Goal: Transaction & Acquisition: Purchase product/service

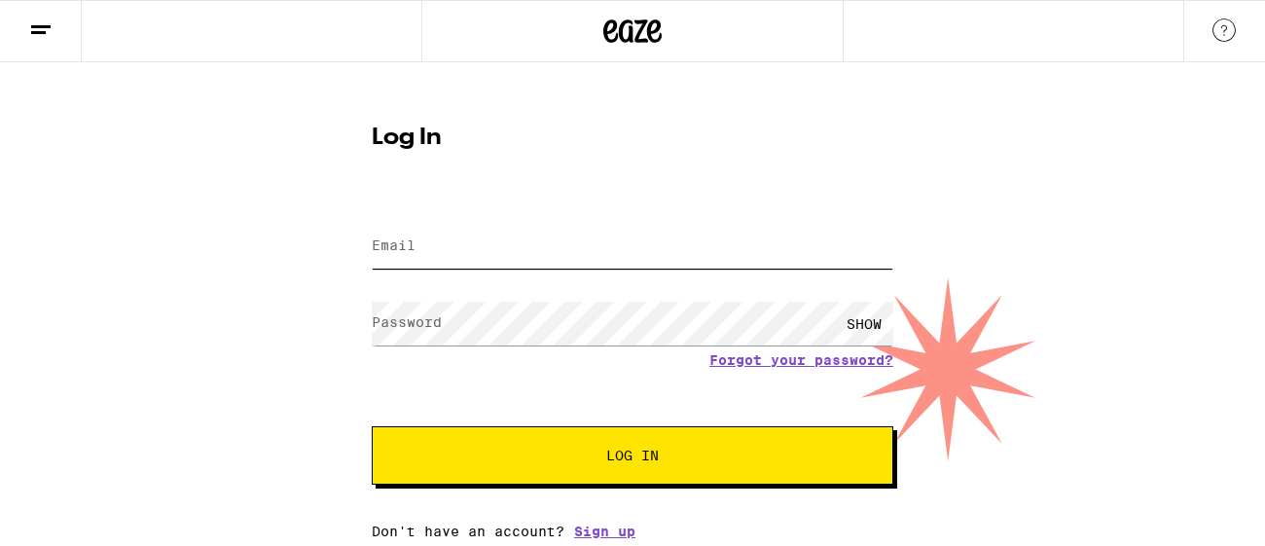
click at [459, 250] on input "Email" at bounding box center [633, 247] width 522 height 44
type input "[EMAIL_ADDRESS][DOMAIN_NAME]"
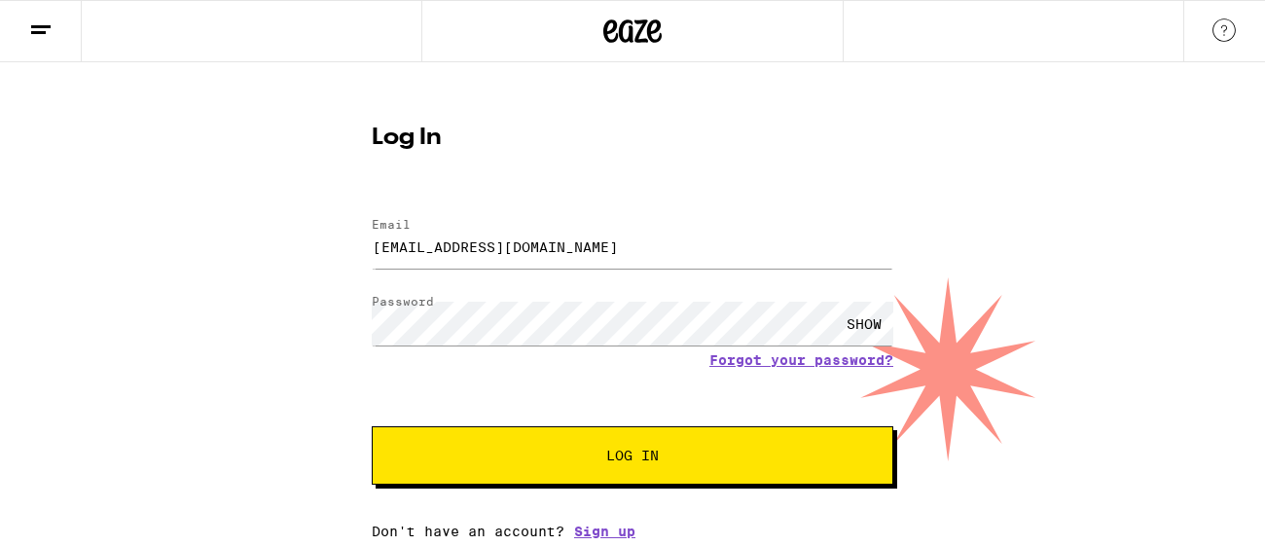
click at [623, 467] on button "Log In" at bounding box center [633, 455] width 522 height 58
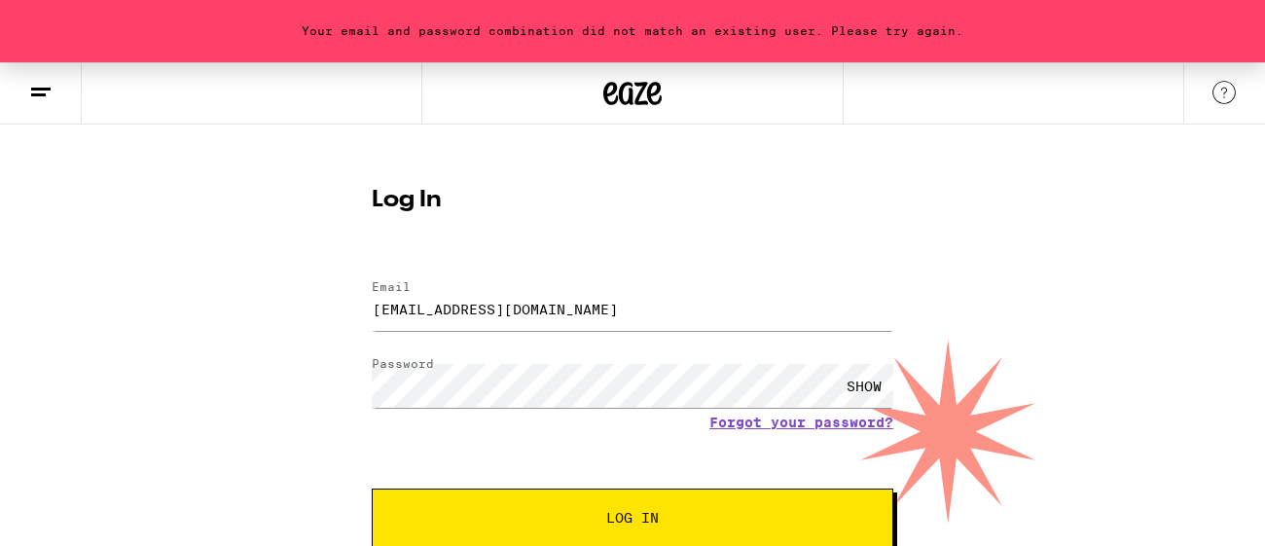
click at [874, 378] on div "SHOW" at bounding box center [864, 386] width 58 height 44
click at [868, 381] on div "HIDE" at bounding box center [864, 386] width 58 height 44
click at [689, 527] on button "Log In" at bounding box center [633, 517] width 522 height 58
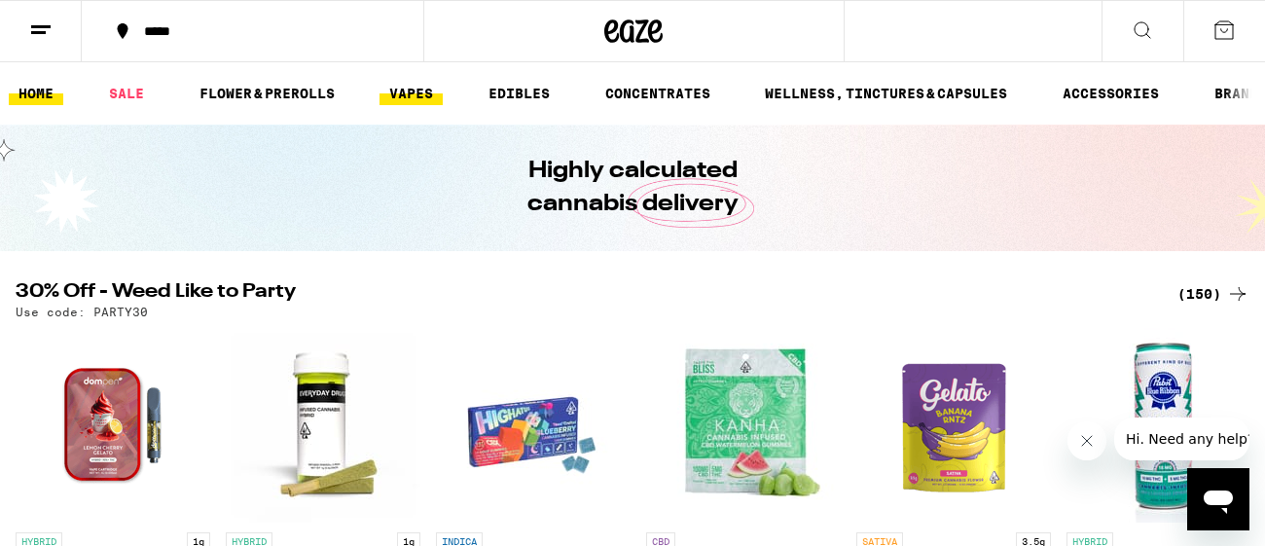
click at [407, 94] on link "VAPES" at bounding box center [410, 93] width 63 height 23
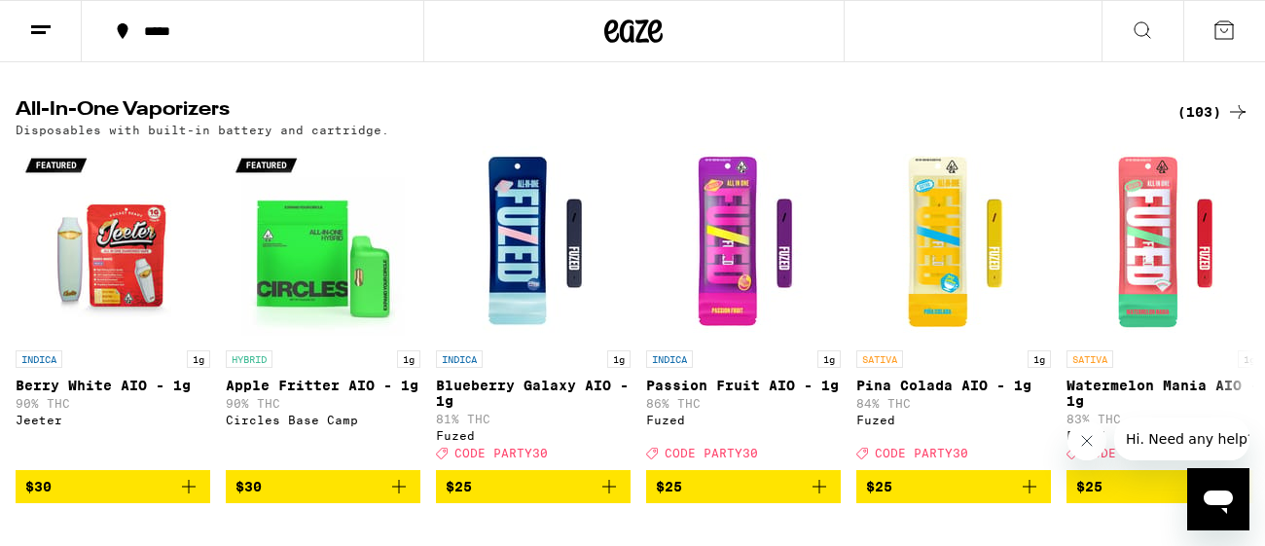
scroll to position [1103, 0]
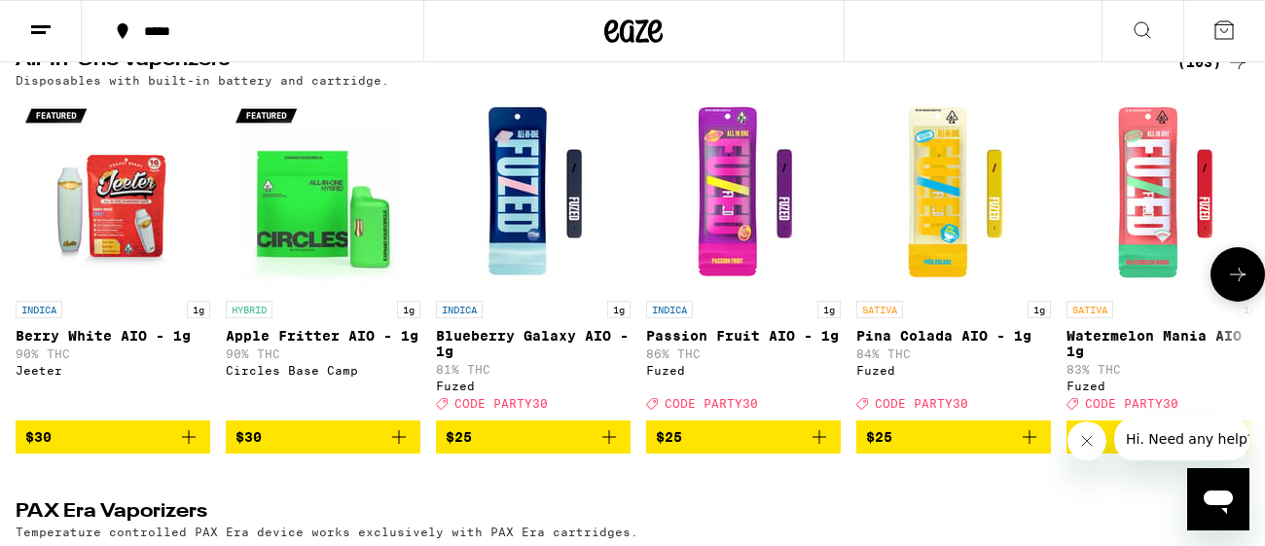
click at [1243, 281] on icon at bounding box center [1238, 275] width 16 height 14
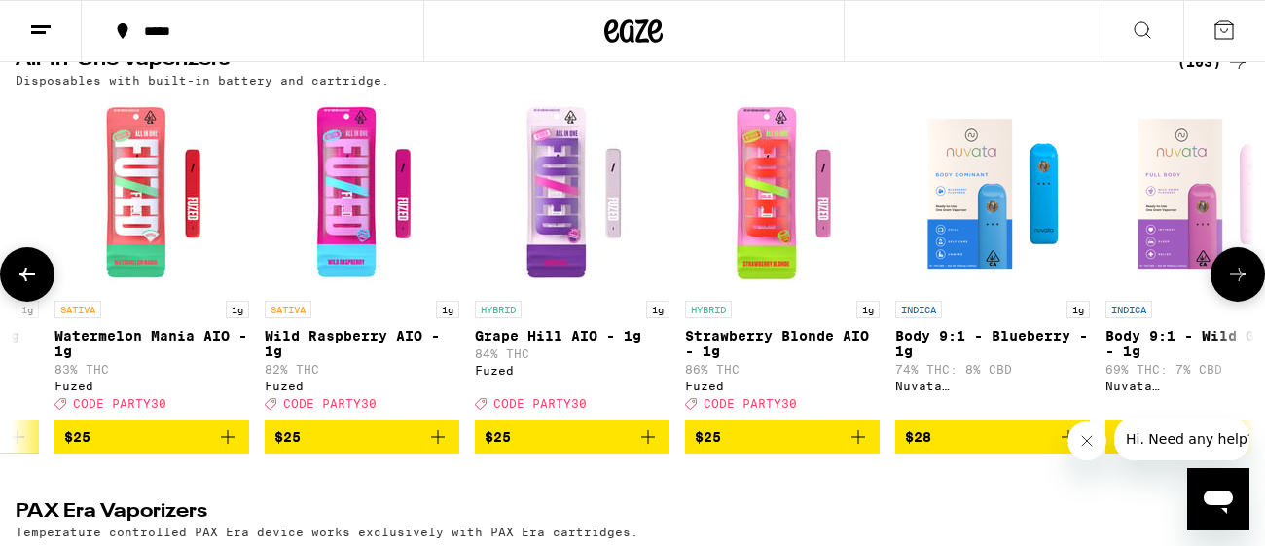
scroll to position [0, 1021]
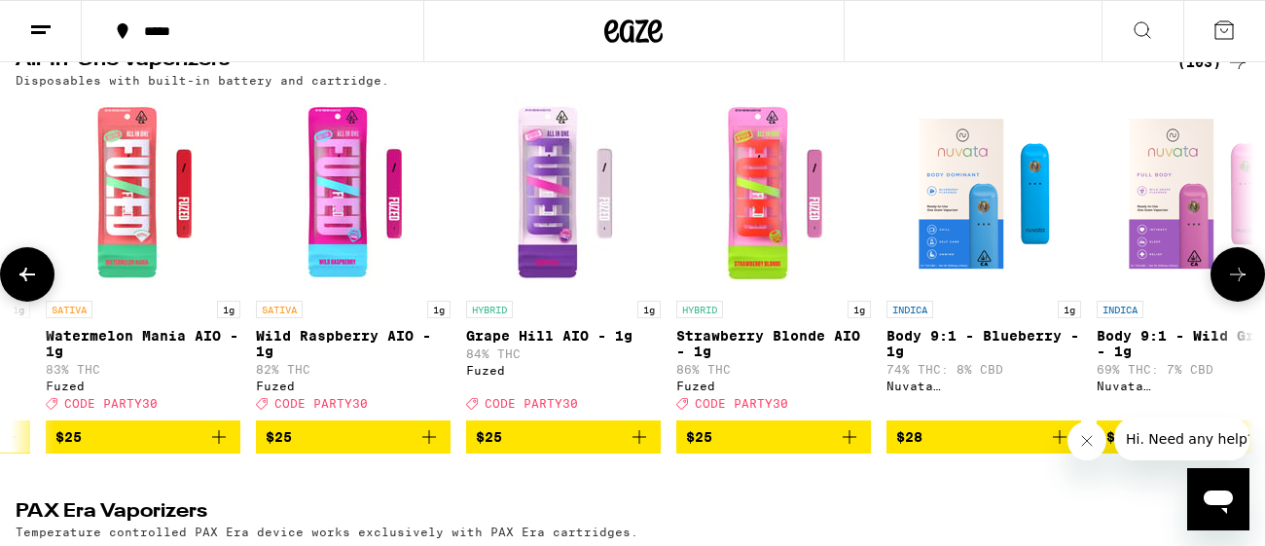
click at [1237, 286] on icon at bounding box center [1237, 274] width 23 height 23
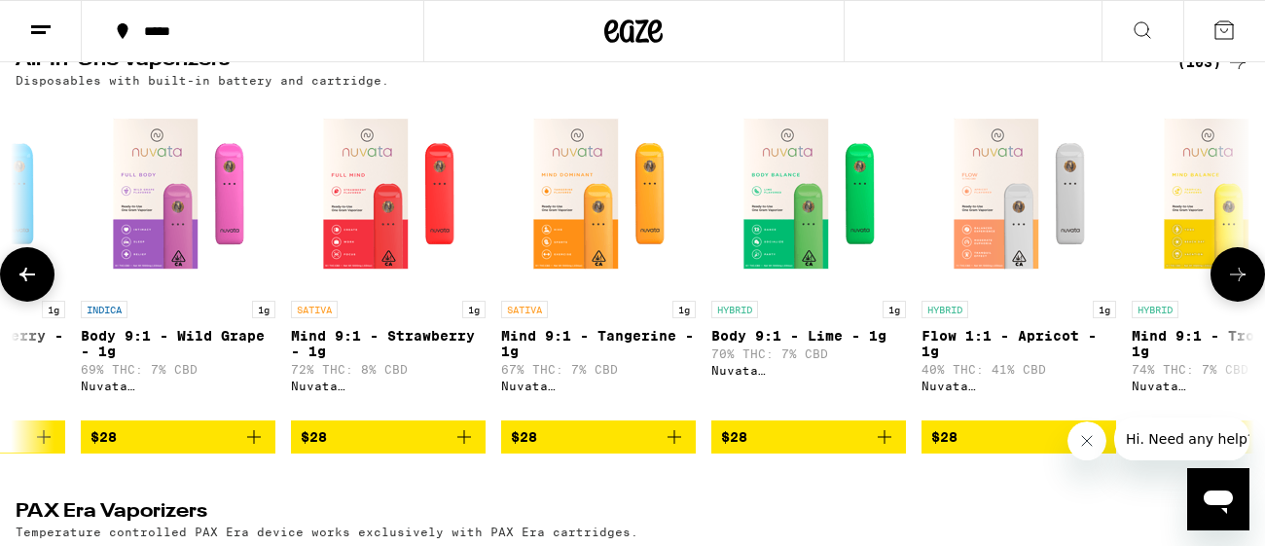
scroll to position [0, 2042]
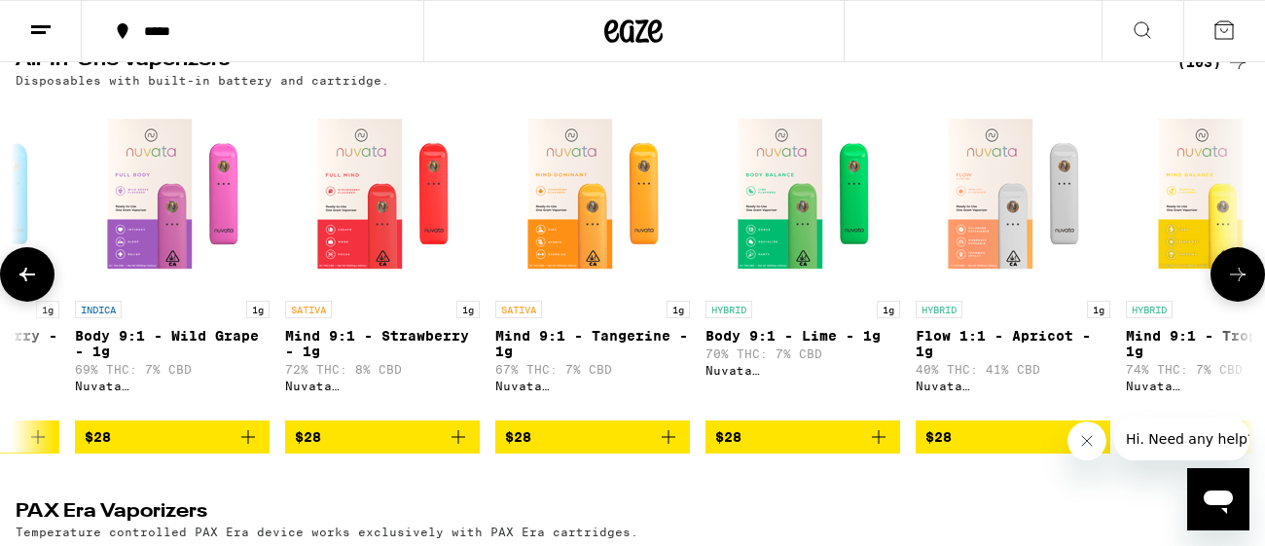
click at [1237, 286] on icon at bounding box center [1237, 274] width 23 height 23
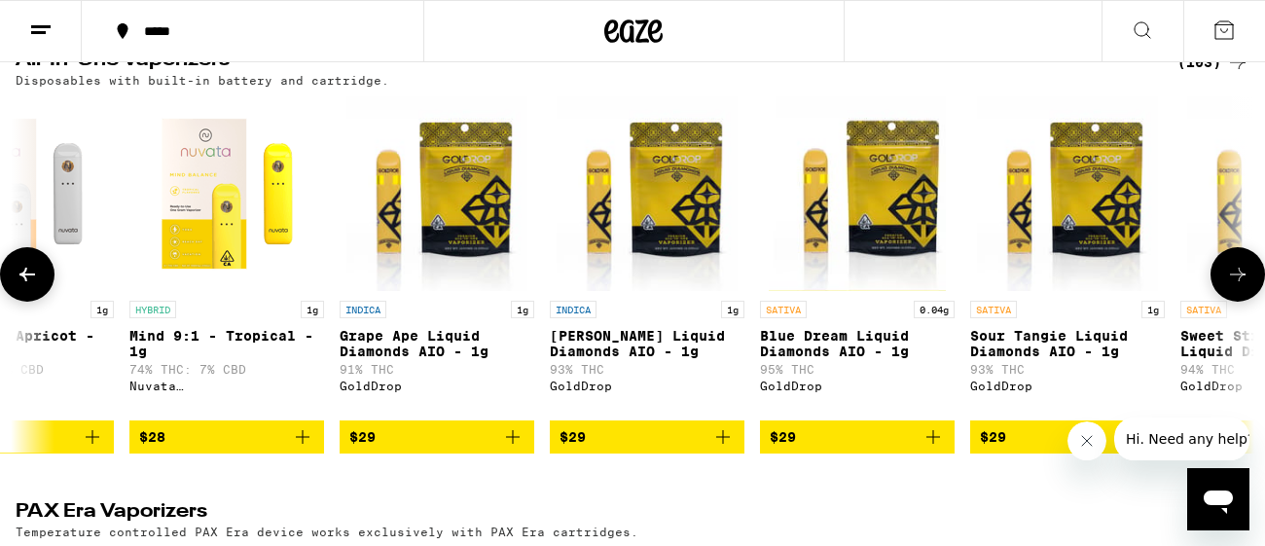
scroll to position [0, 3064]
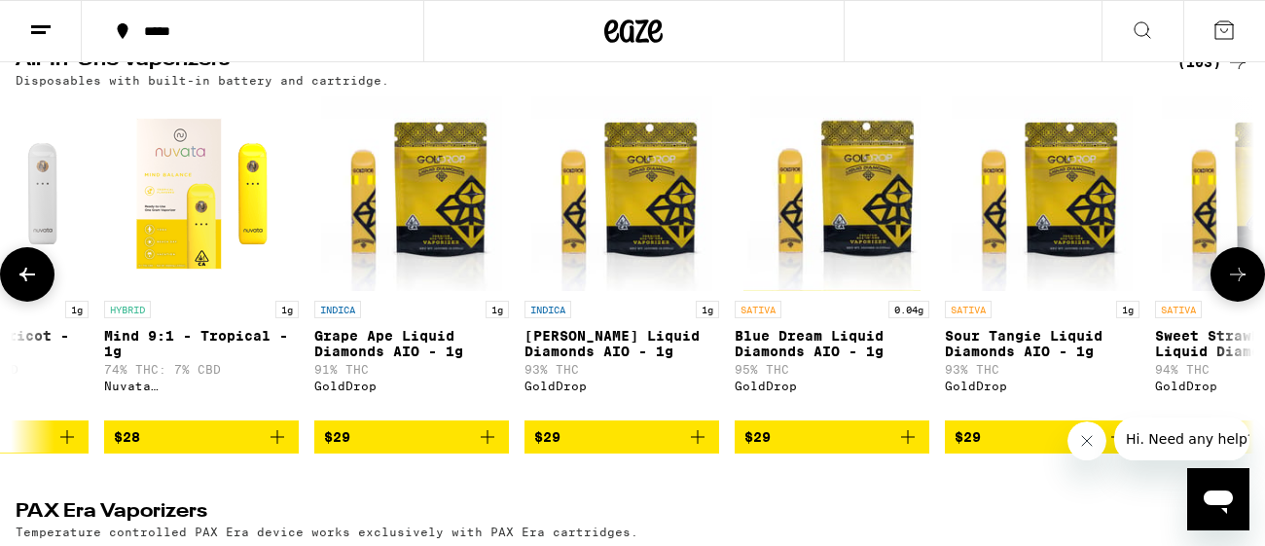
click at [1237, 286] on icon at bounding box center [1237, 274] width 23 height 23
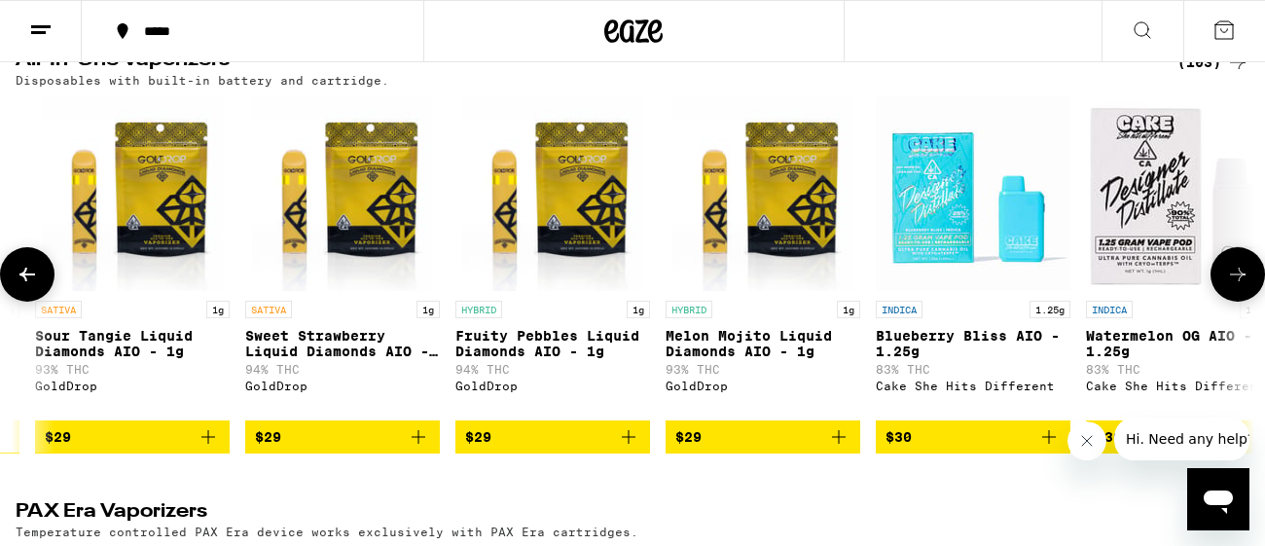
scroll to position [0, 4085]
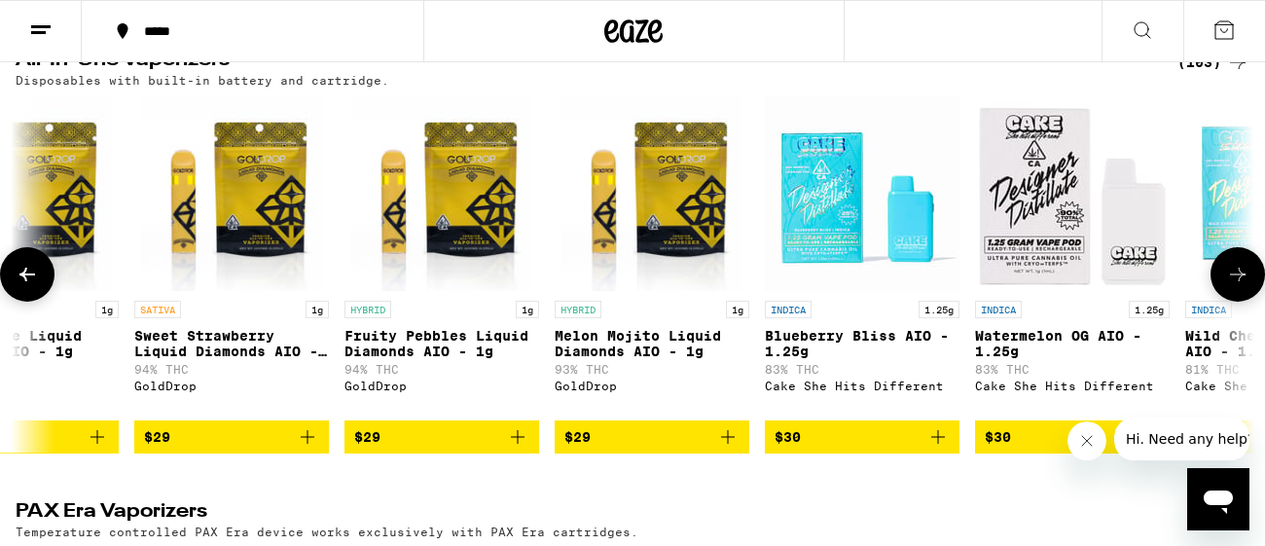
click at [1237, 286] on icon at bounding box center [1237, 274] width 23 height 23
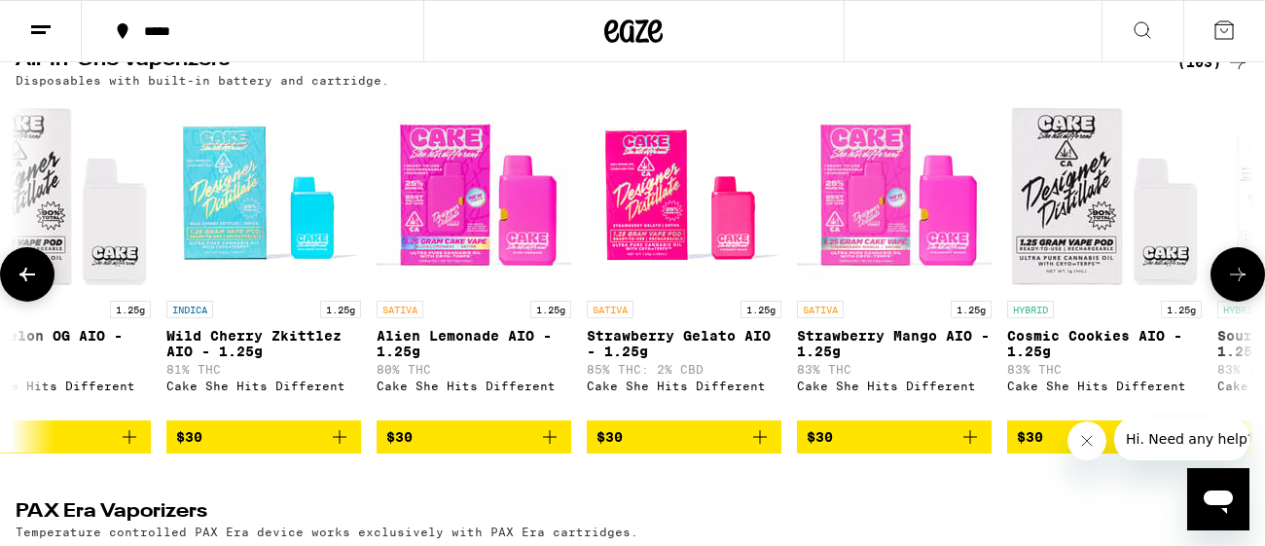
scroll to position [0, 5106]
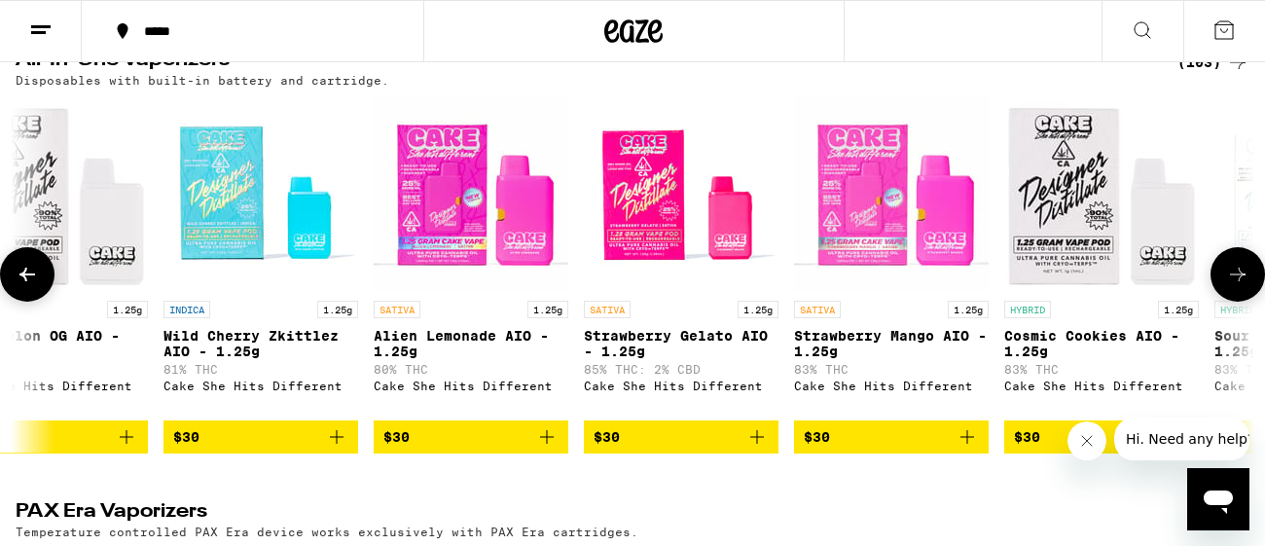
click at [1237, 286] on icon at bounding box center [1237, 274] width 23 height 23
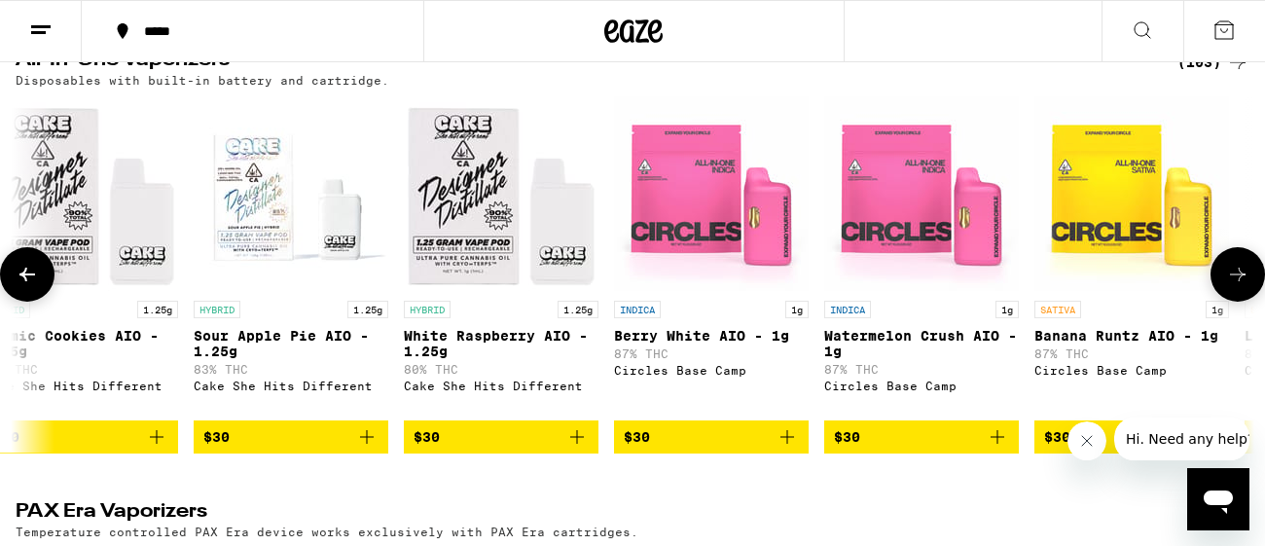
scroll to position [0, 6128]
click at [1237, 286] on icon at bounding box center [1237, 274] width 23 height 23
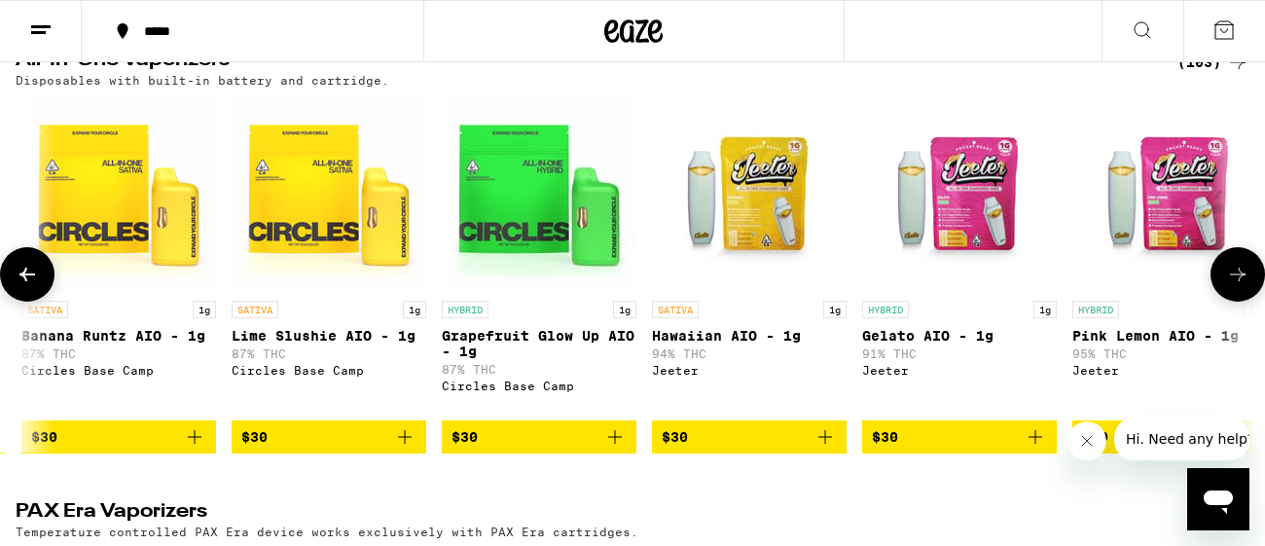
scroll to position [0, 7149]
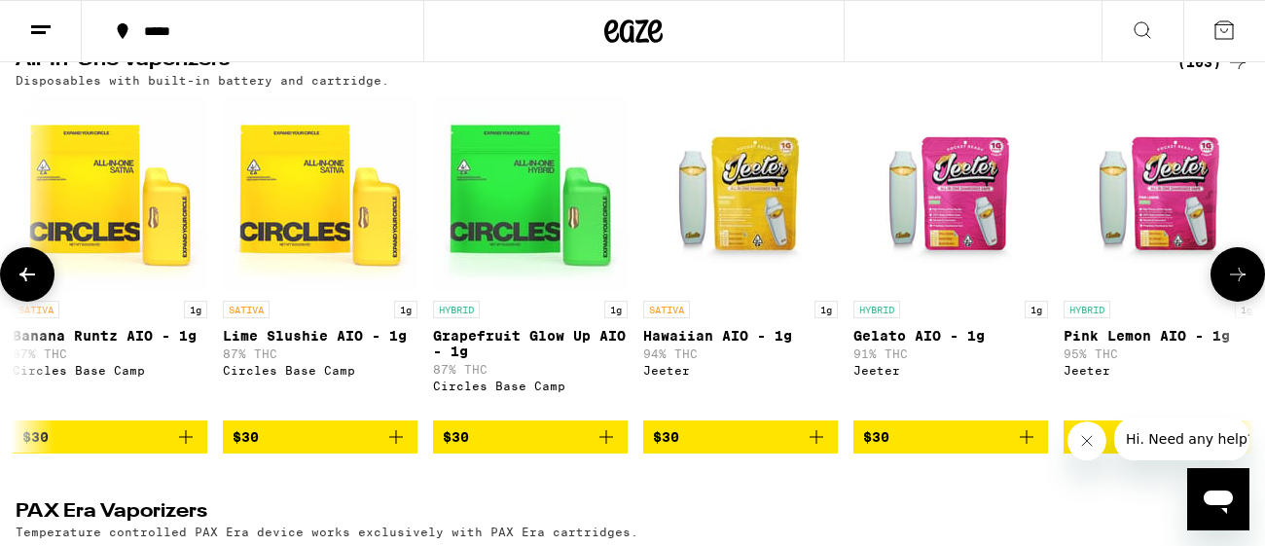
click at [1237, 286] on icon at bounding box center [1237, 274] width 23 height 23
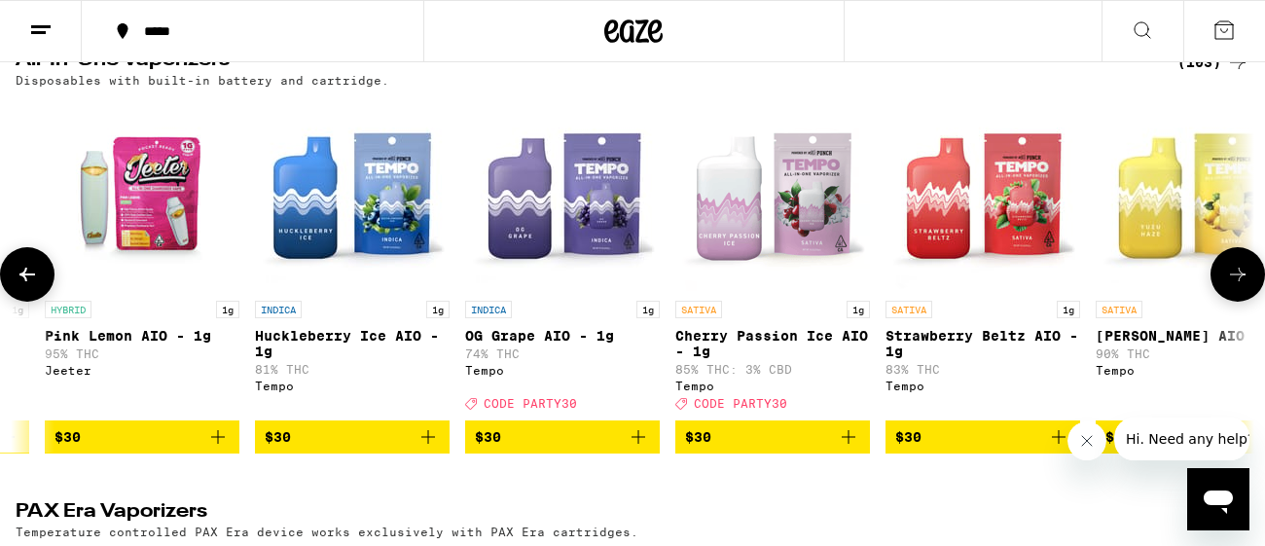
scroll to position [0, 8170]
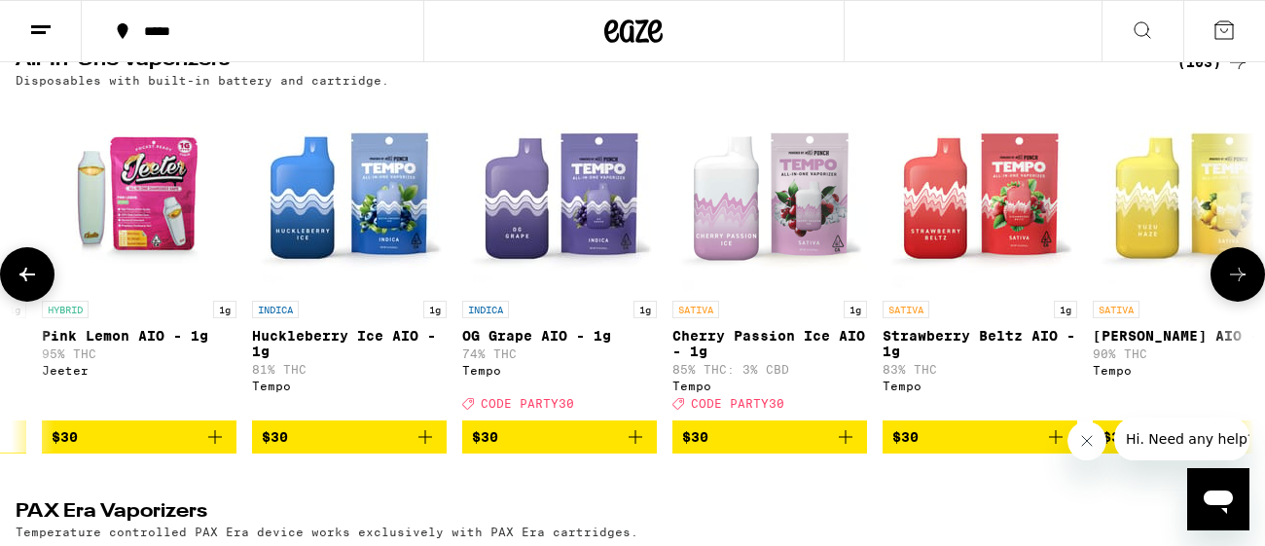
click at [1237, 286] on icon at bounding box center [1237, 274] width 23 height 23
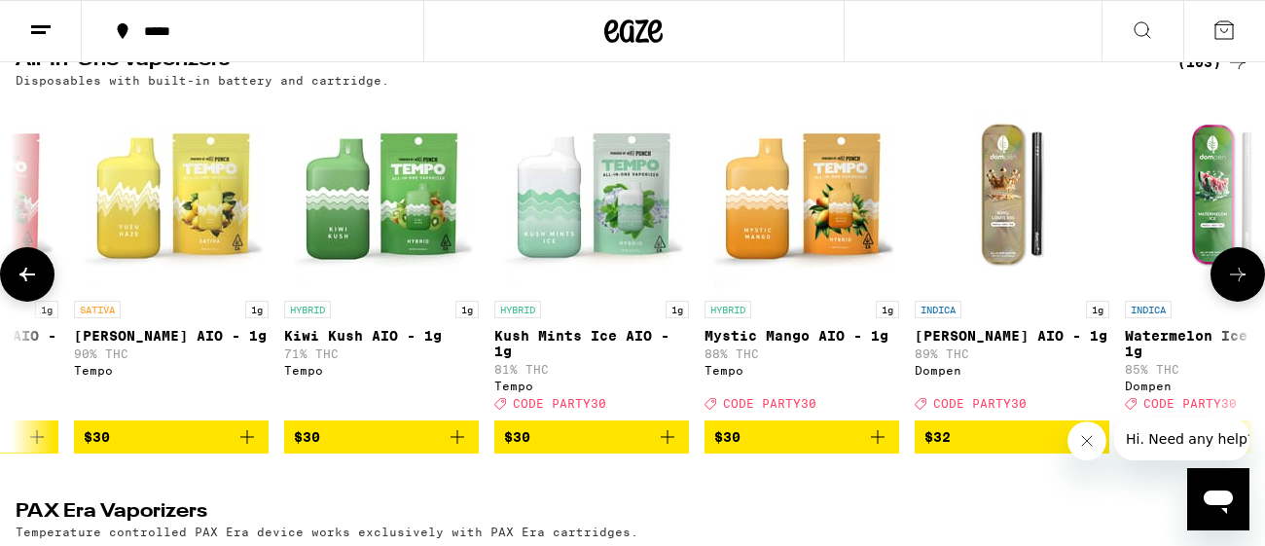
scroll to position [0, 9192]
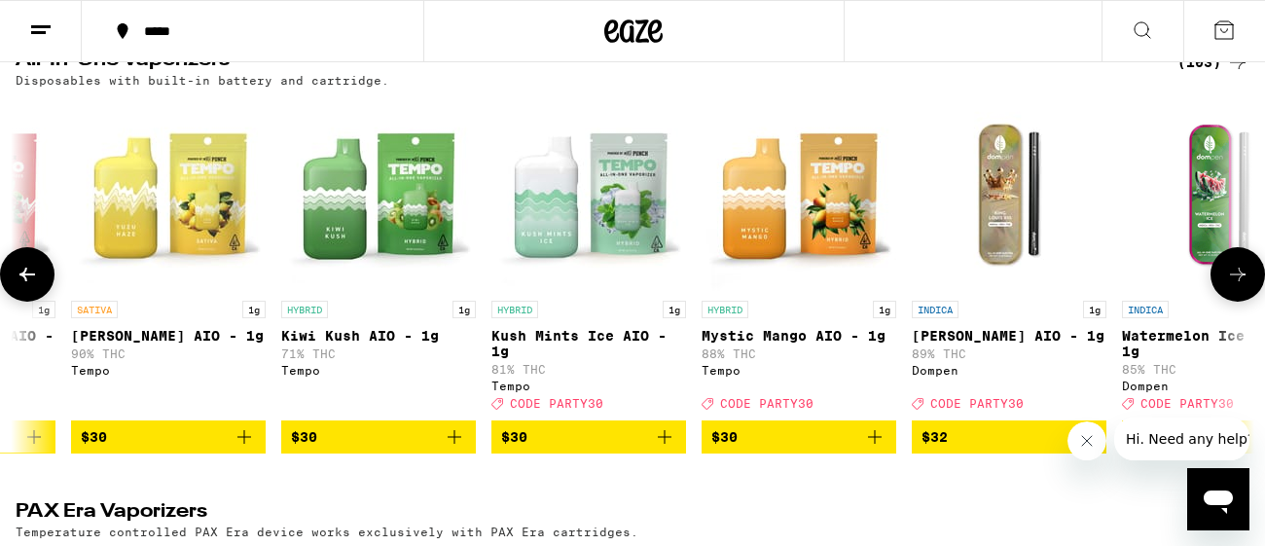
click at [1237, 286] on icon at bounding box center [1237, 274] width 23 height 23
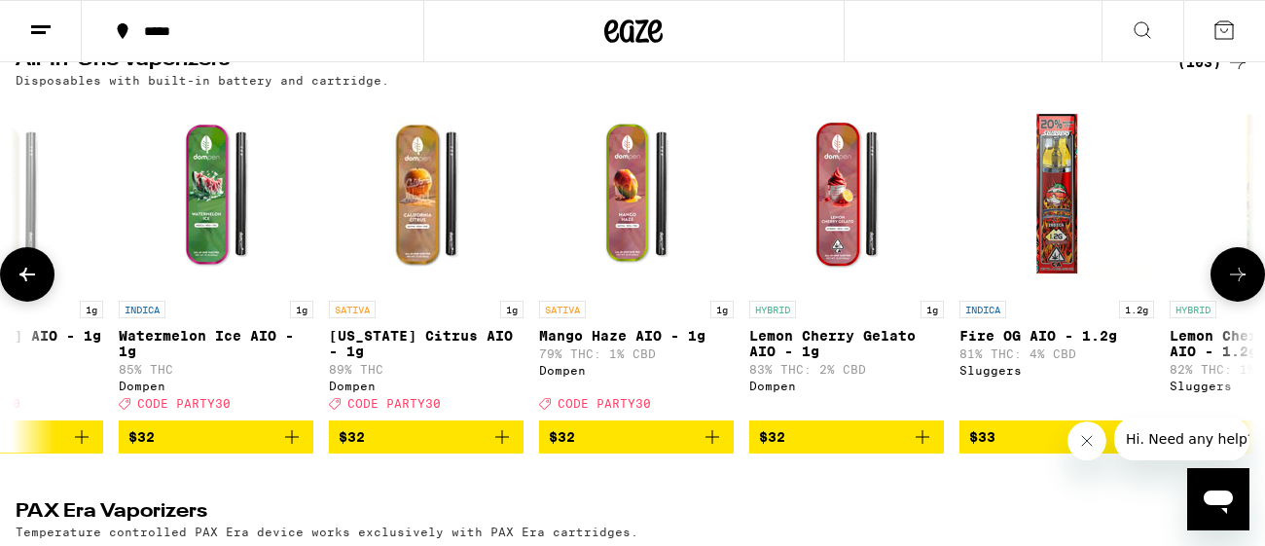
scroll to position [0, 10213]
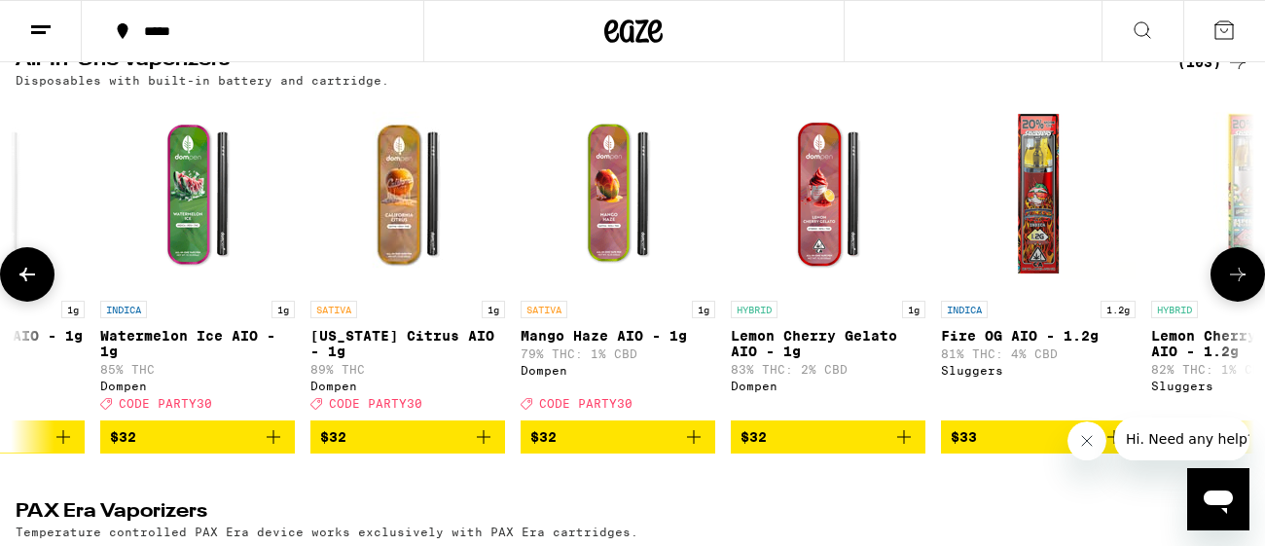
click at [1237, 286] on icon at bounding box center [1237, 274] width 23 height 23
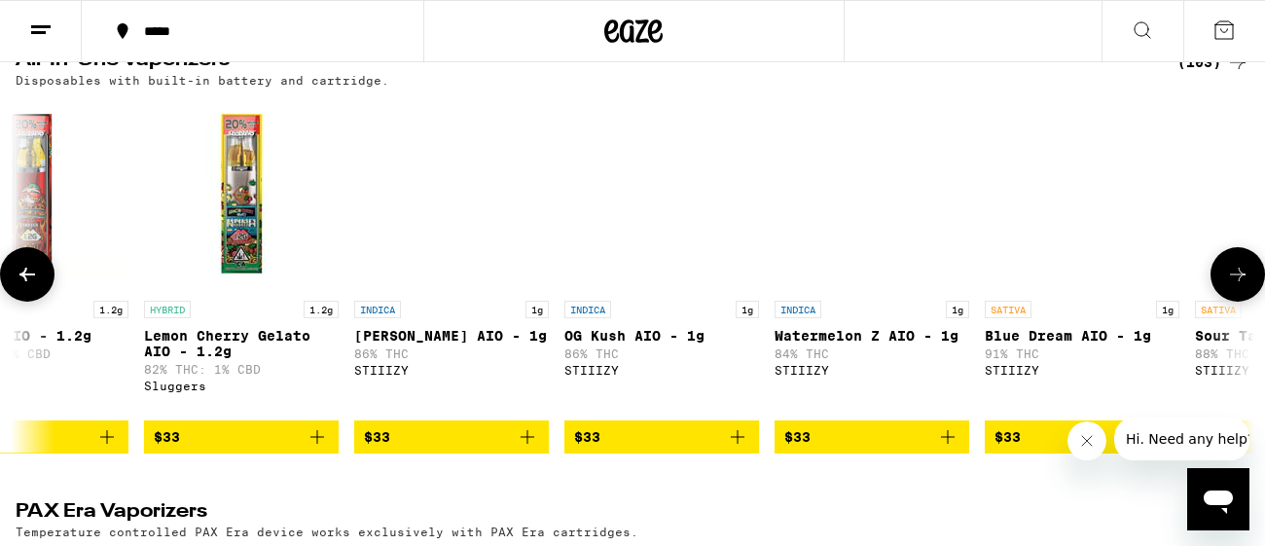
scroll to position [0, 11234]
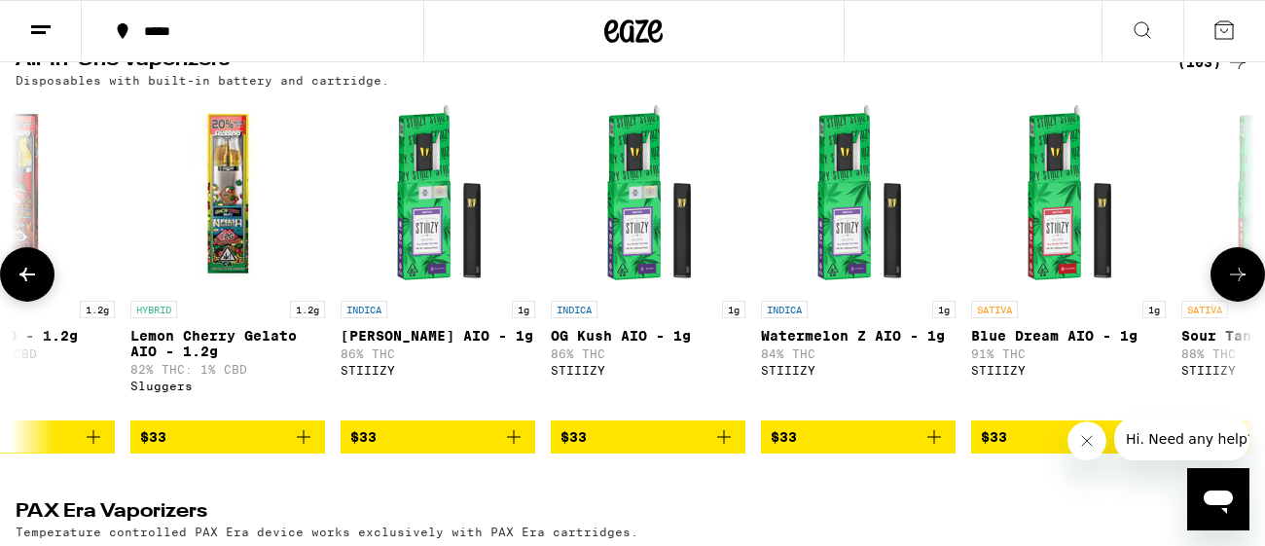
click at [1237, 286] on icon at bounding box center [1237, 274] width 23 height 23
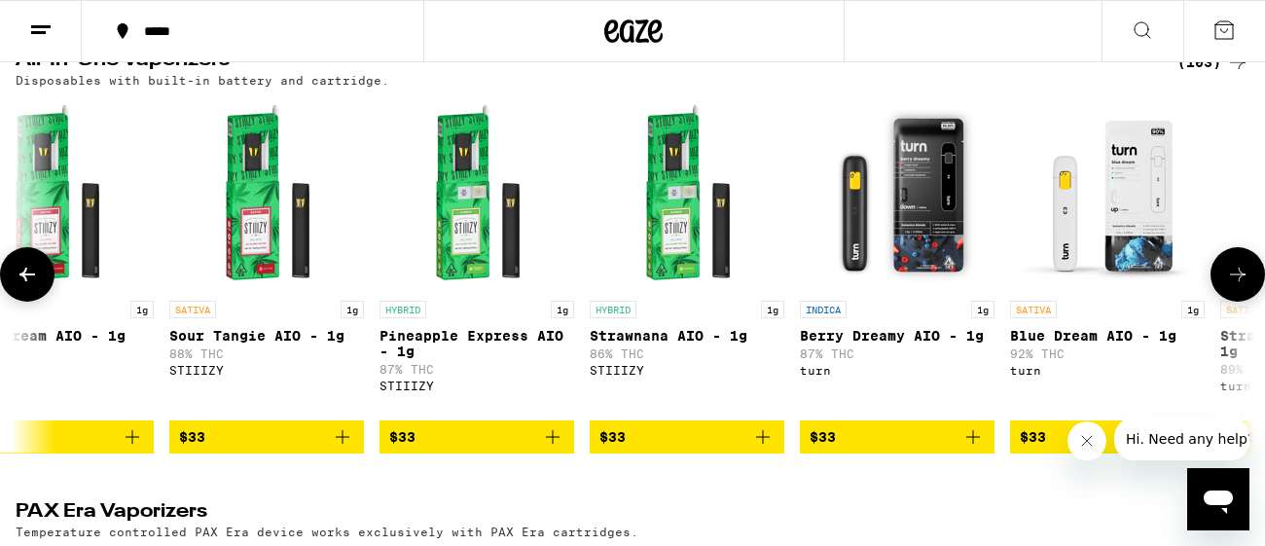
scroll to position [0, 12256]
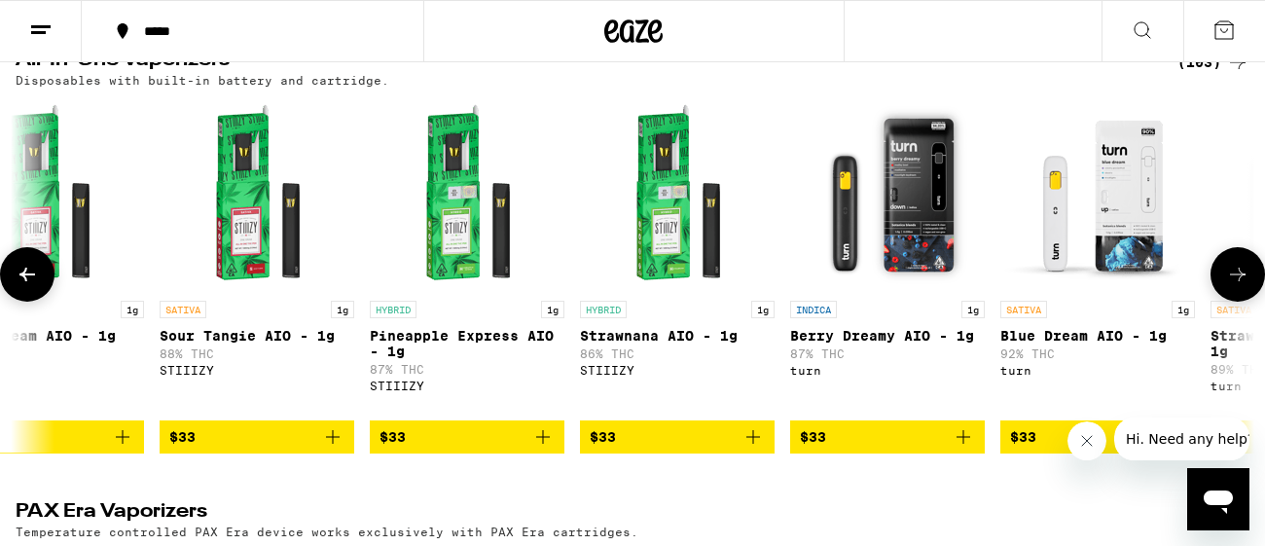
click at [1237, 286] on icon at bounding box center [1237, 274] width 23 height 23
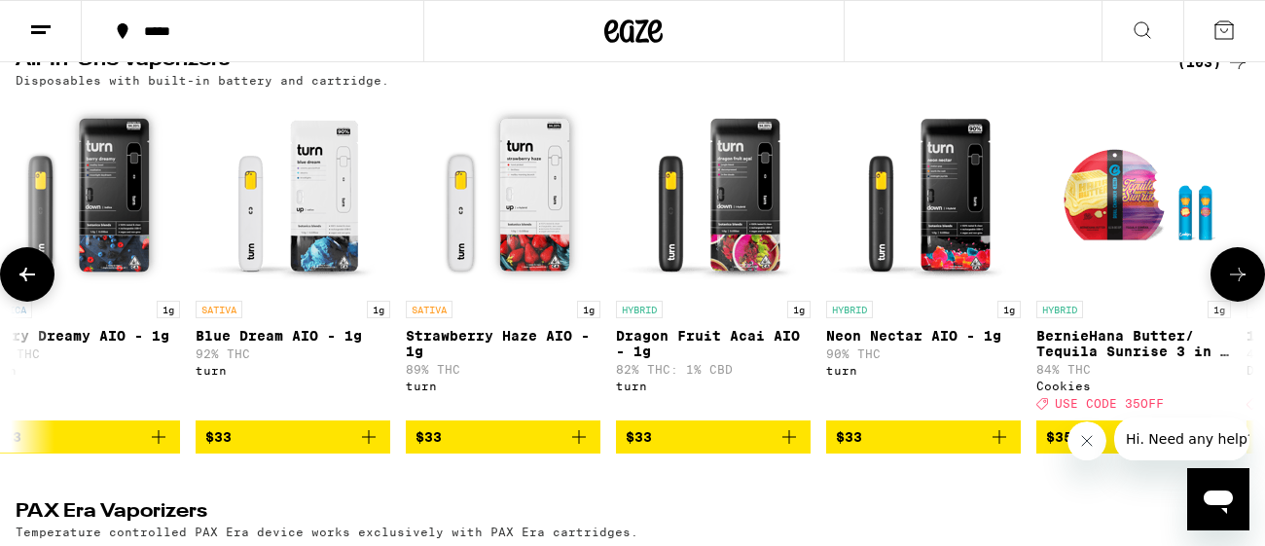
scroll to position [0, 13277]
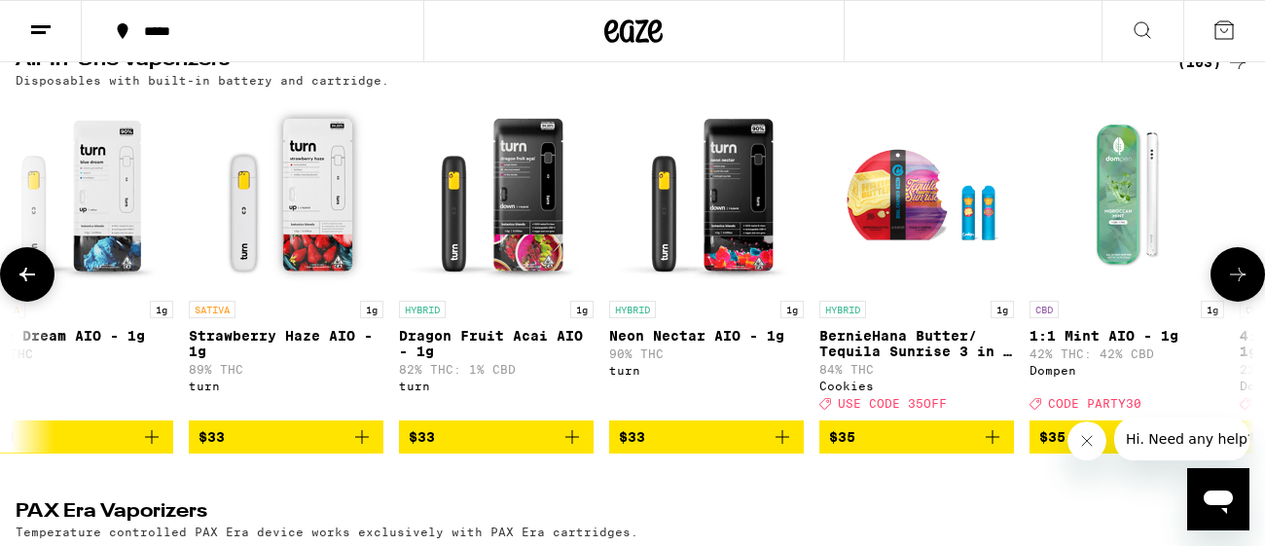
click at [1237, 286] on icon at bounding box center [1237, 274] width 23 height 23
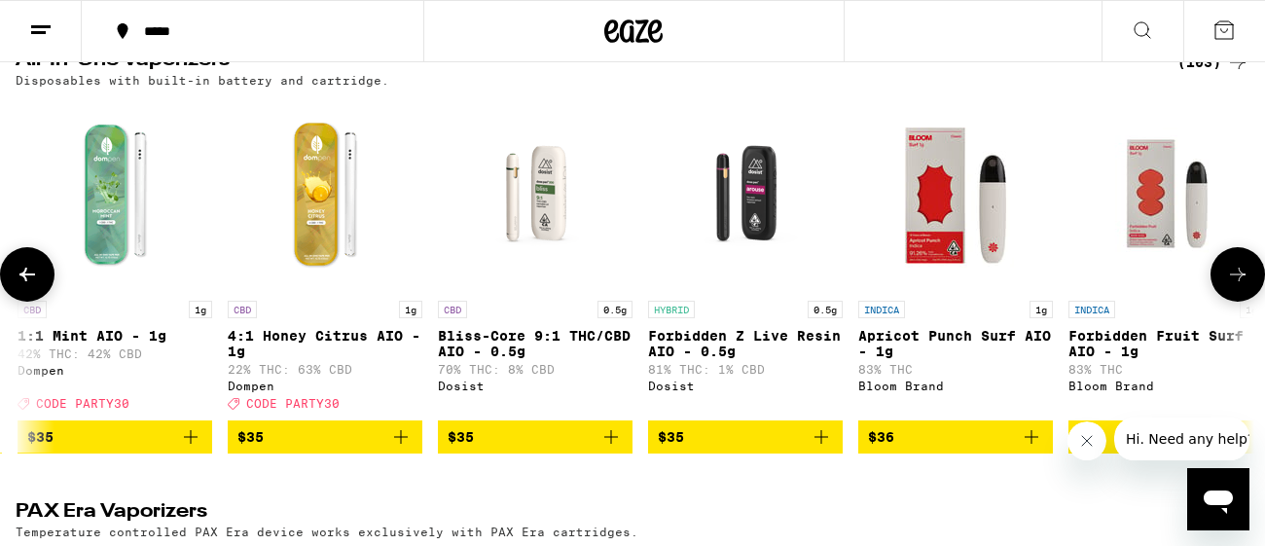
scroll to position [0, 14298]
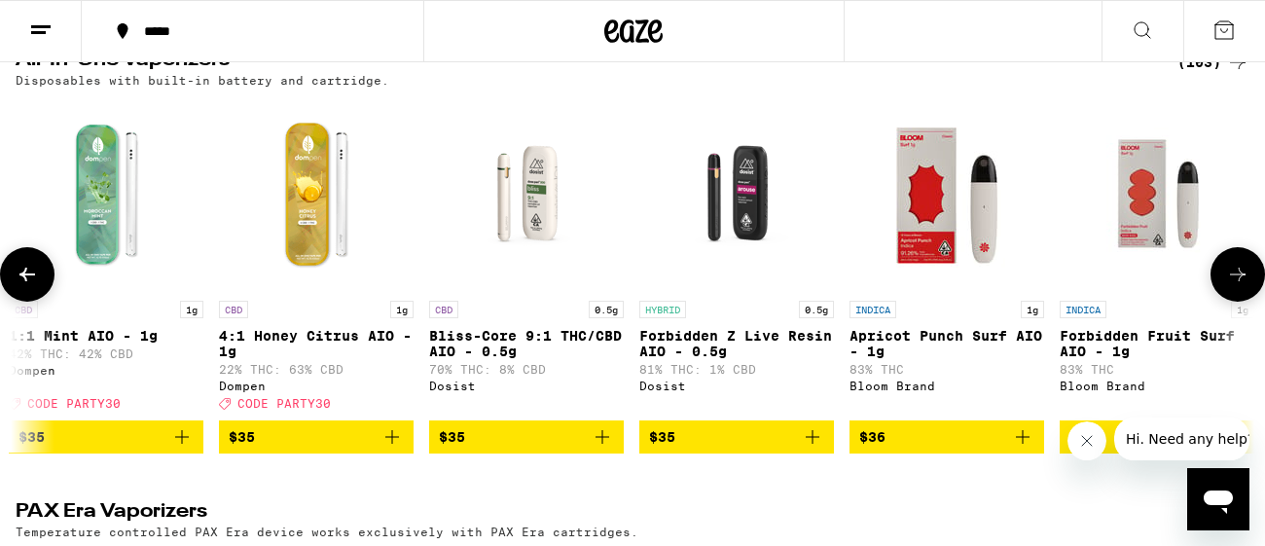
click at [1237, 286] on icon at bounding box center [1237, 274] width 23 height 23
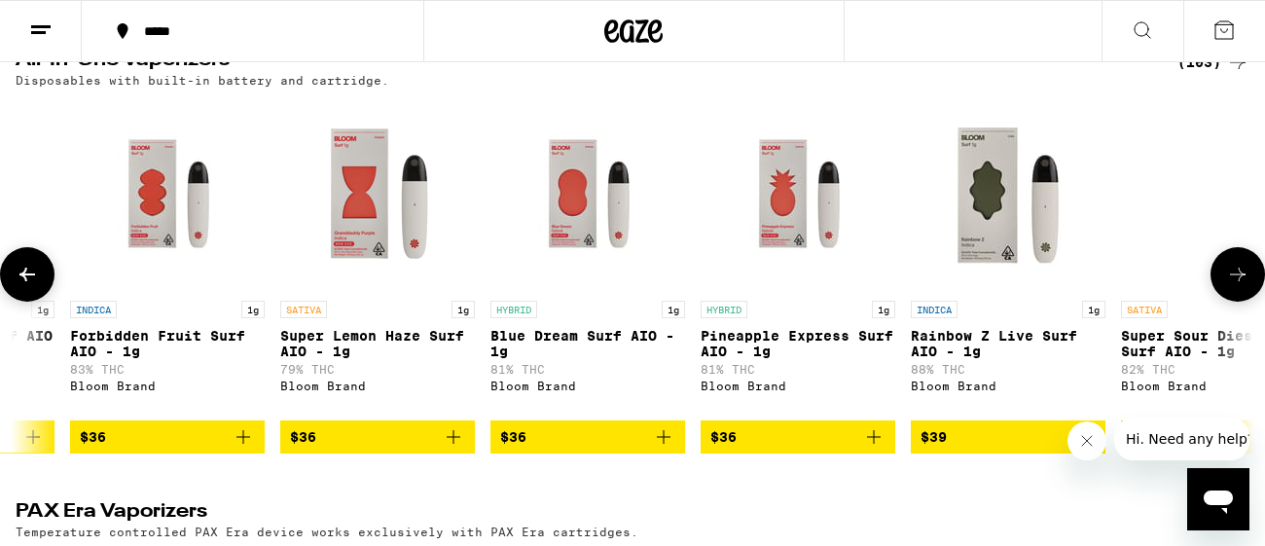
scroll to position [0, 15320]
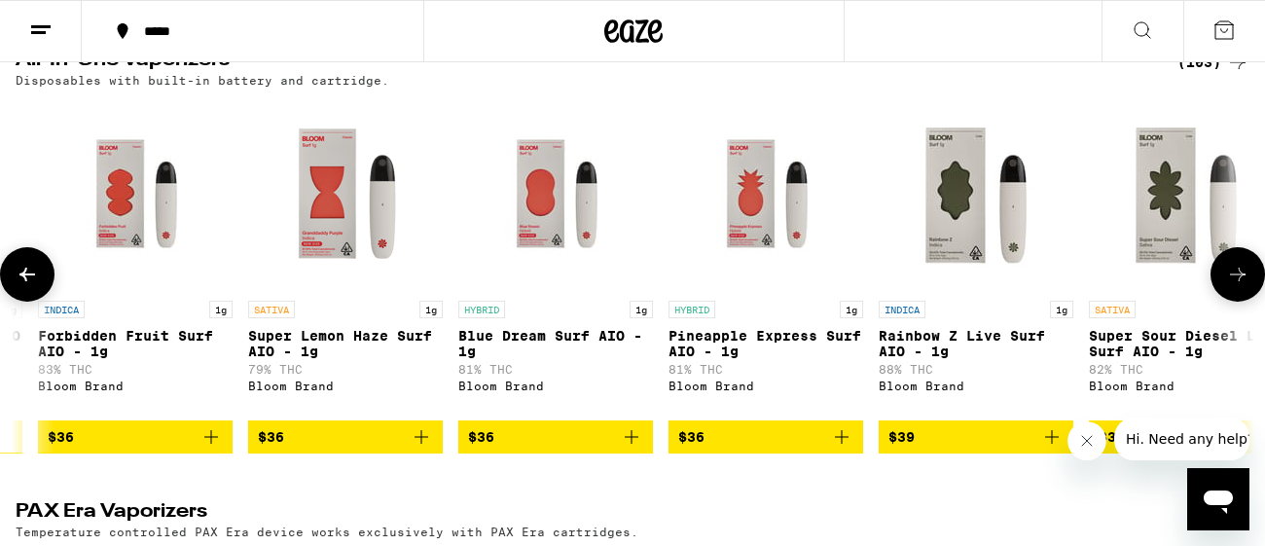
click at [1237, 286] on icon at bounding box center [1237, 274] width 23 height 23
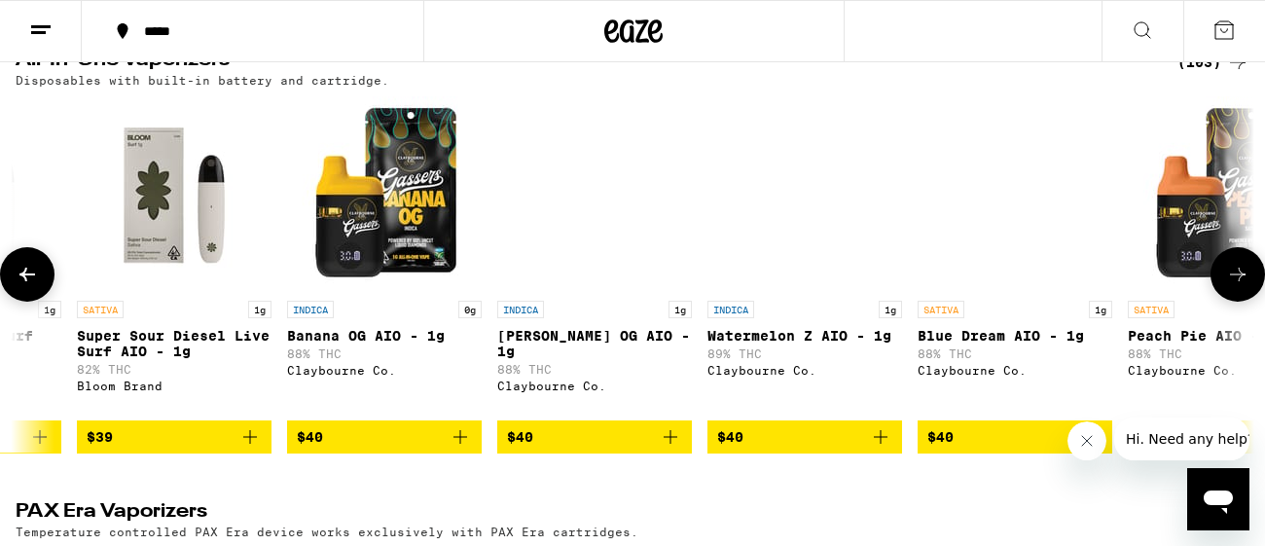
scroll to position [0, 16341]
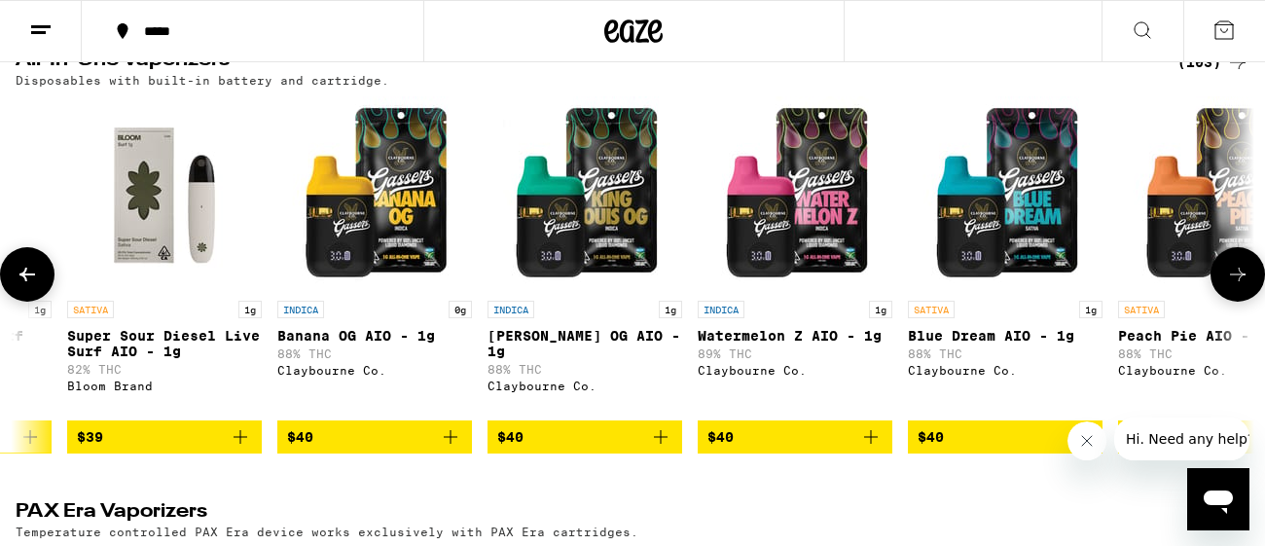
click at [1237, 286] on icon at bounding box center [1237, 274] width 23 height 23
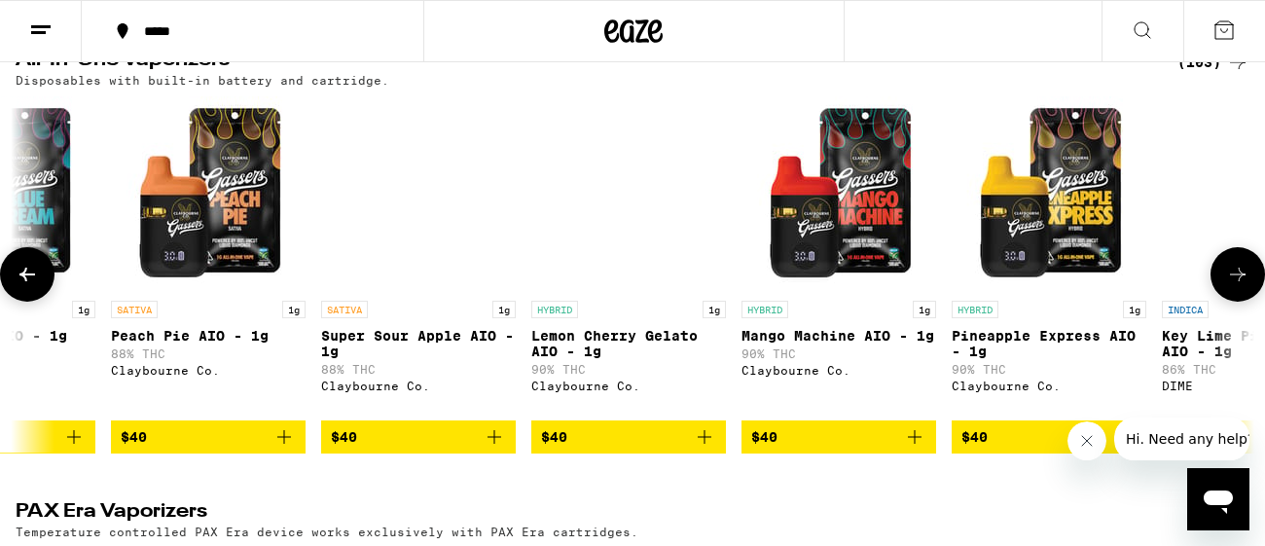
scroll to position [0, 17363]
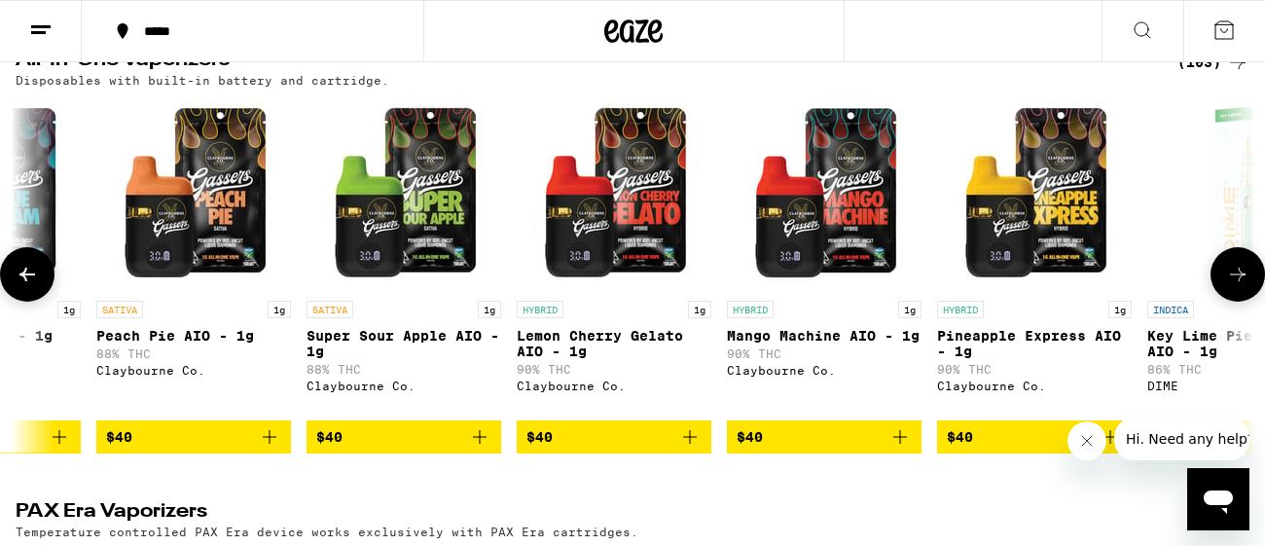
click at [1237, 286] on icon at bounding box center [1237, 274] width 23 height 23
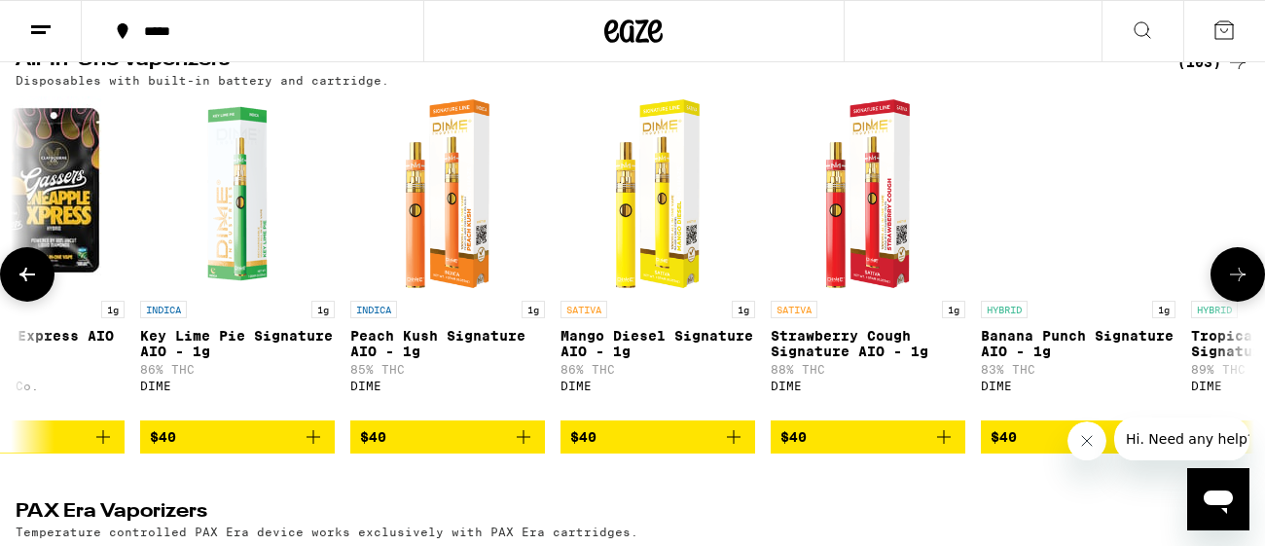
scroll to position [0, 18384]
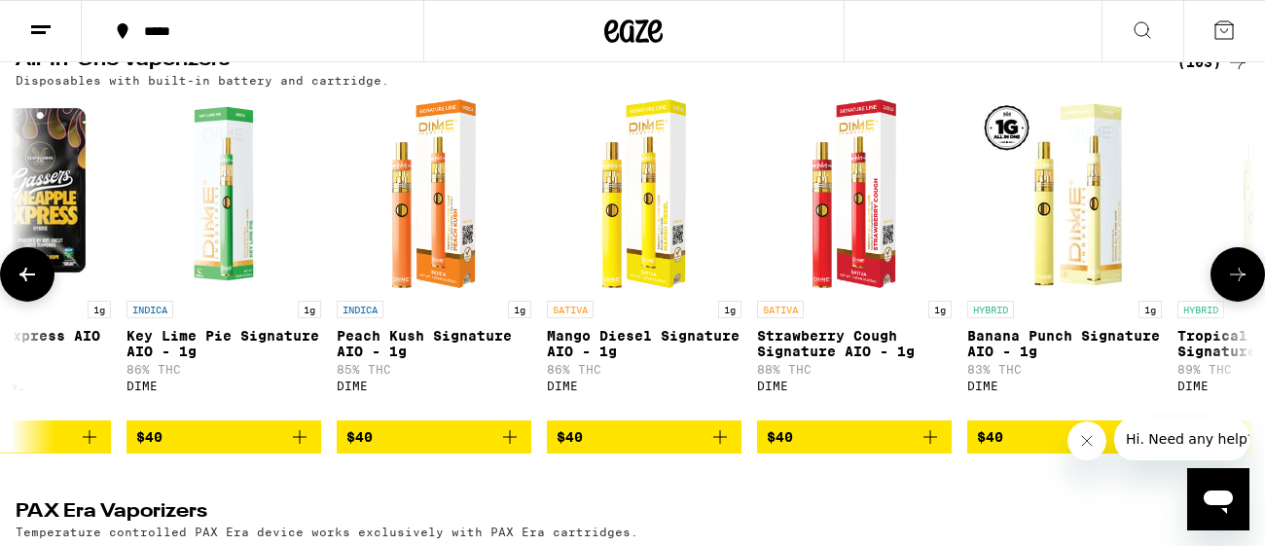
click at [1237, 286] on icon at bounding box center [1237, 274] width 23 height 23
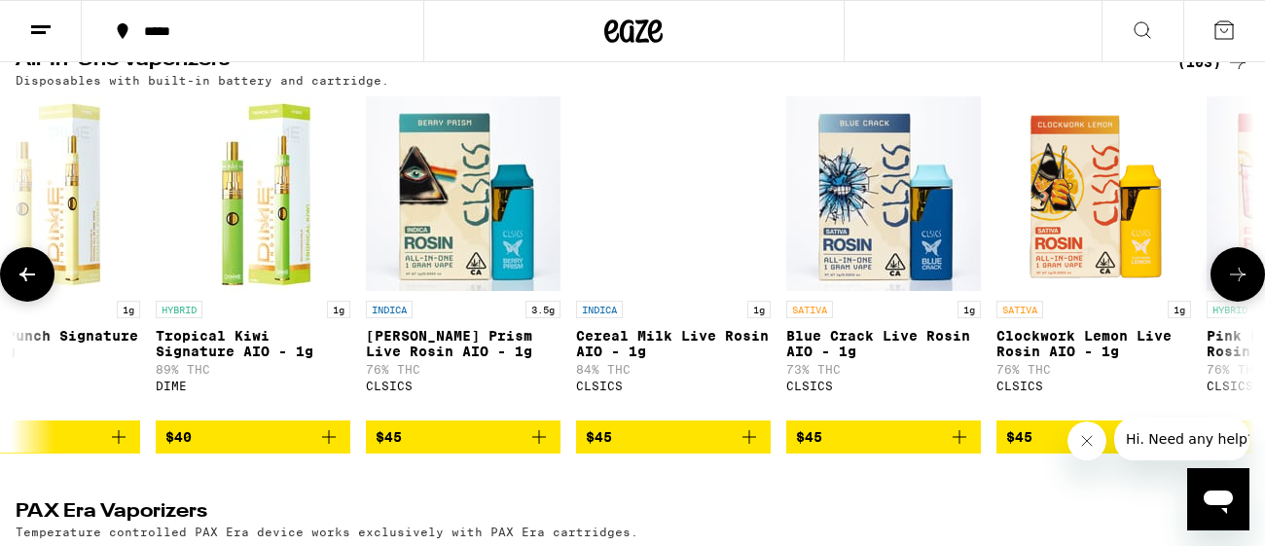
click at [1237, 286] on icon at bounding box center [1237, 274] width 23 height 23
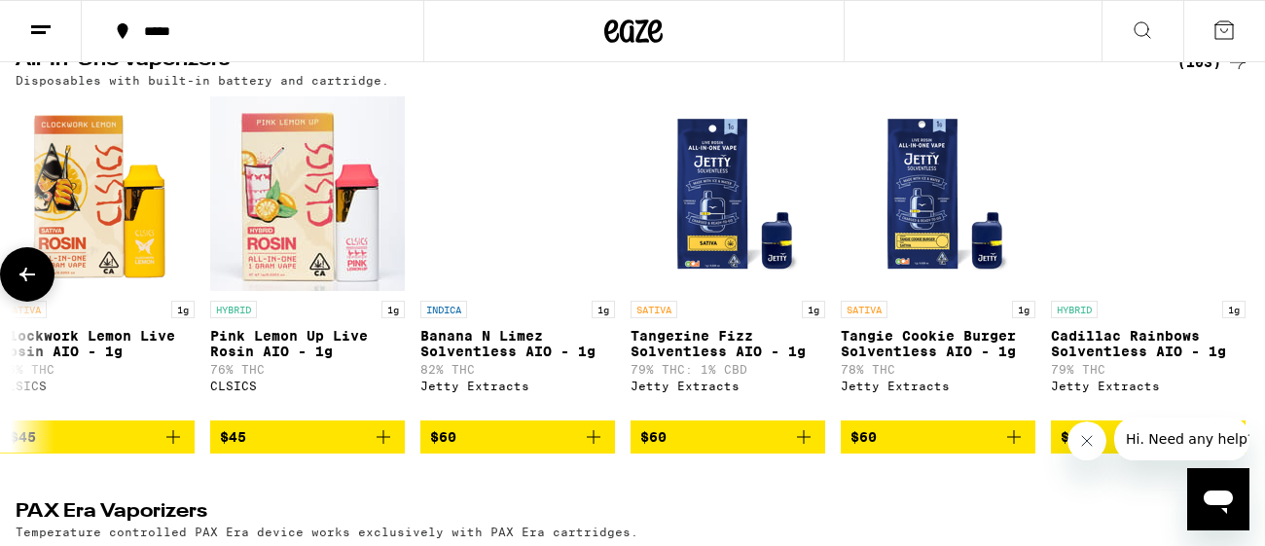
scroll to position [0, 20410]
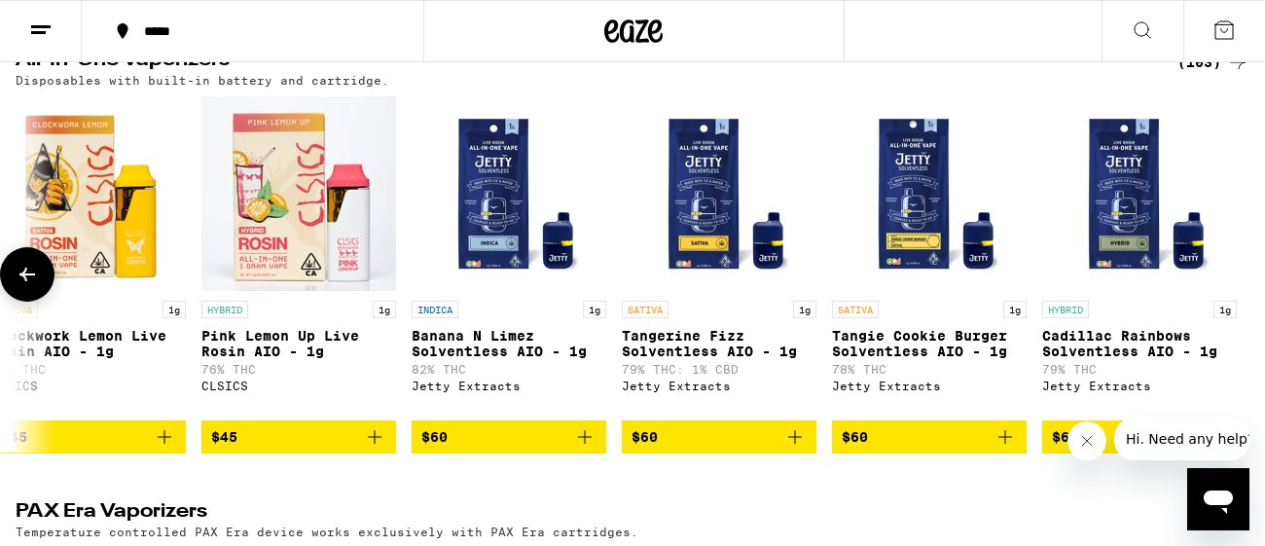
click at [1237, 302] on div at bounding box center [1237, 274] width 54 height 54
